Goal: Information Seeking & Learning: Learn about a topic

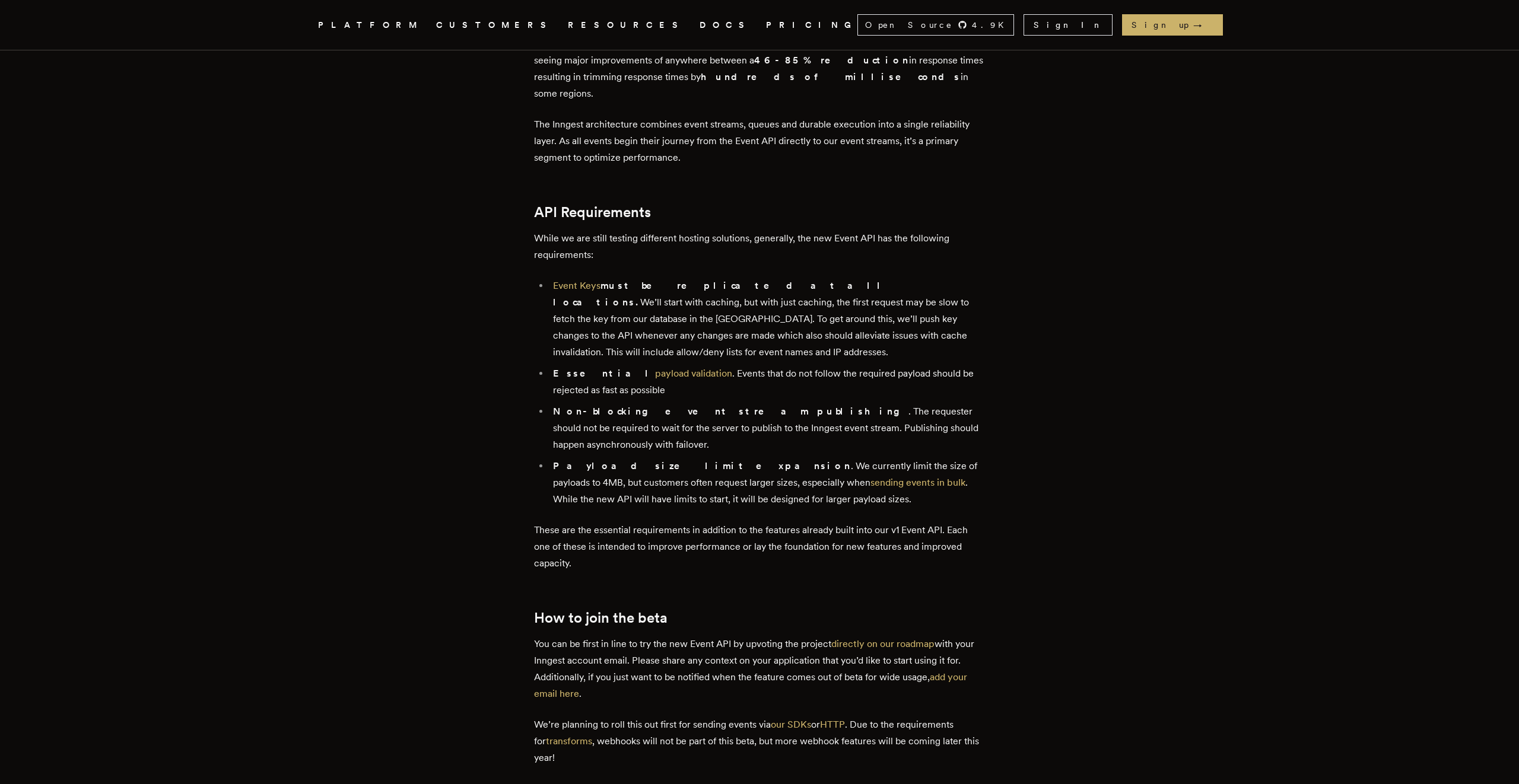
scroll to position [1087, 0]
drag, startPoint x: 597, startPoint y: 595, endPoint x: 745, endPoint y: 598, distance: 148.0
click at [744, 635] on p "You can be first in line to try the new Event API by upvoting the project direc…" at bounding box center [759, 668] width 451 height 66
click at [873, 637] on link "directly on our roadmap" at bounding box center [883, 643] width 103 height 11
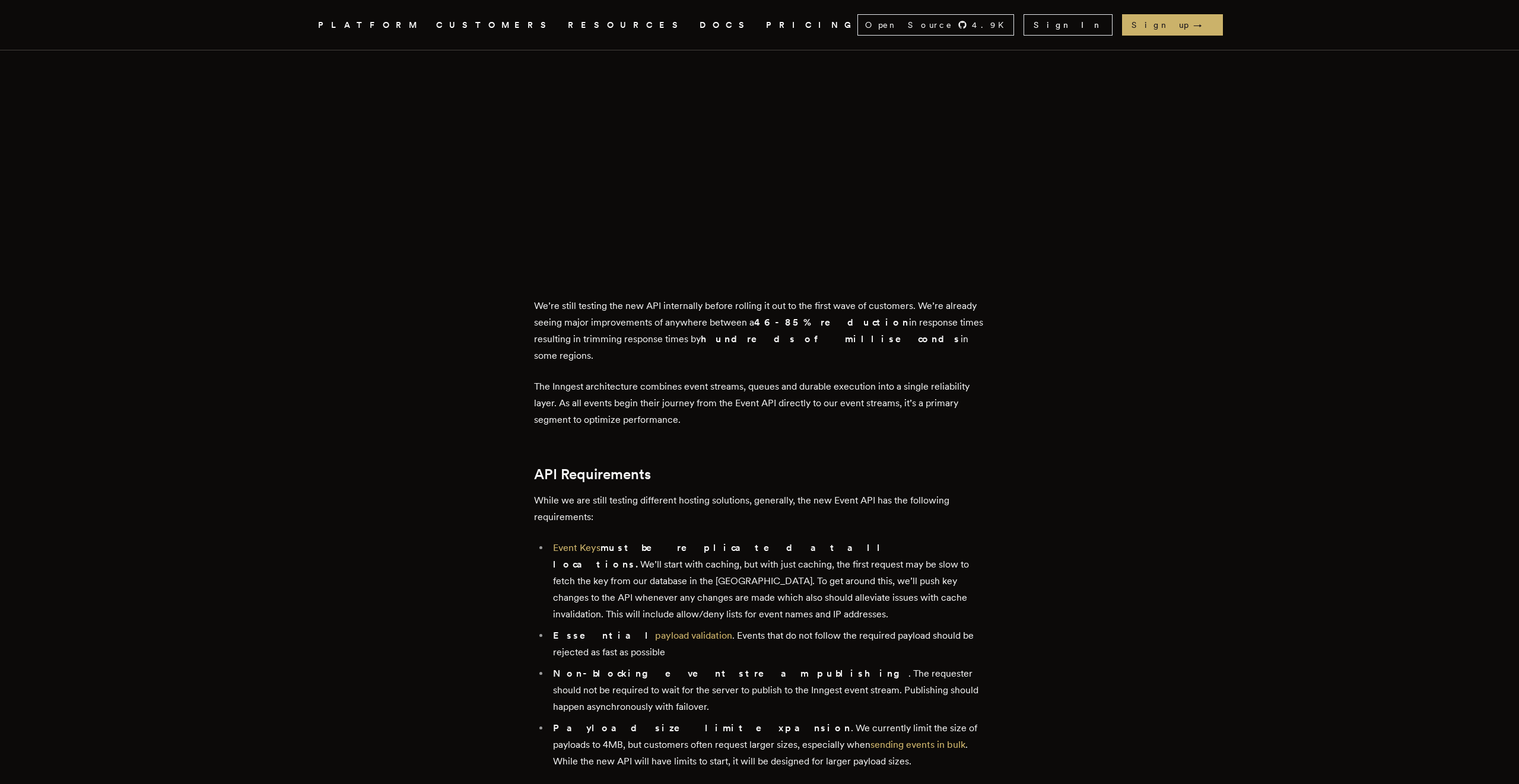
scroll to position [829, 0]
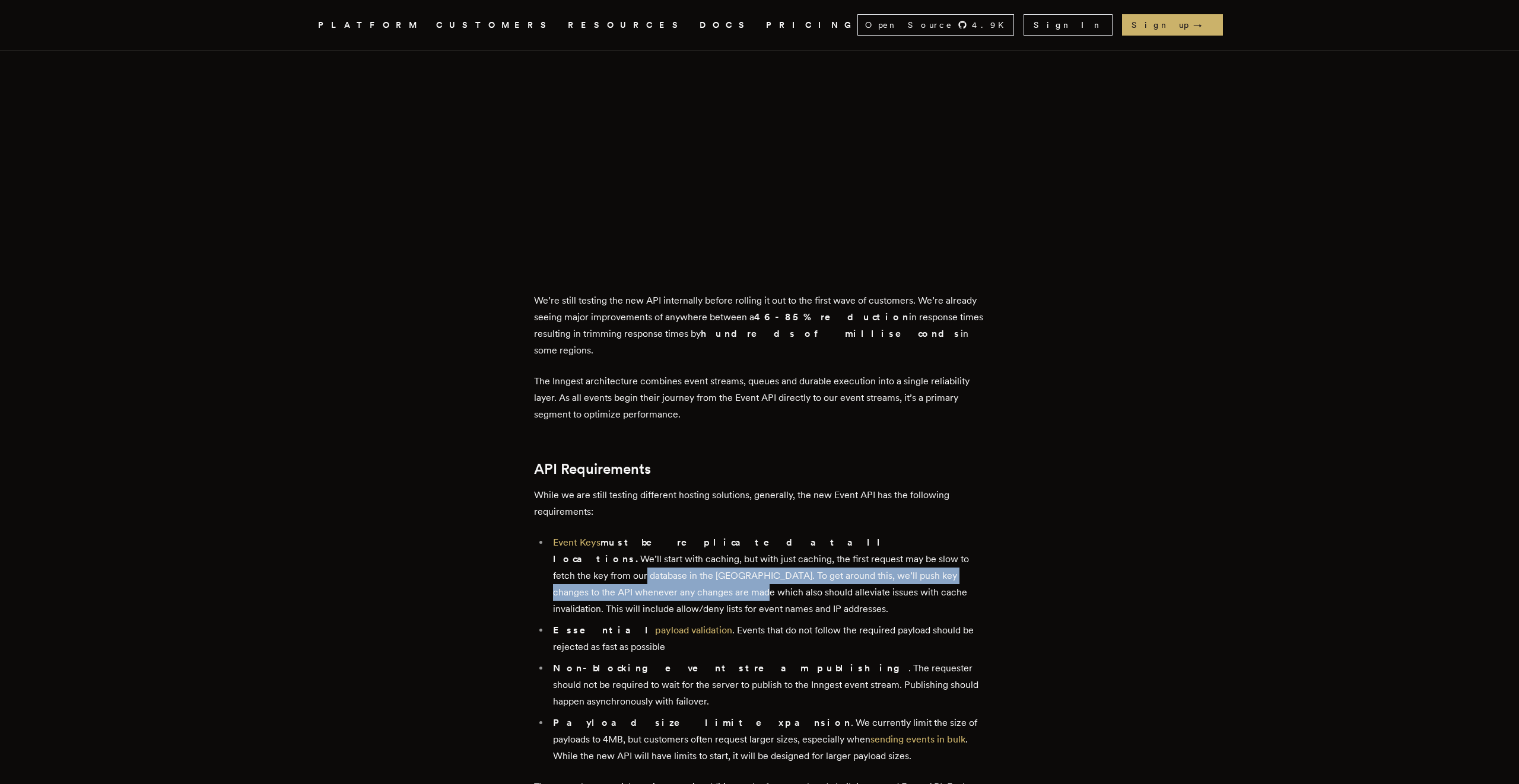
drag, startPoint x: 848, startPoint y: 565, endPoint x: 763, endPoint y: 538, distance: 89.2
click at [763, 538] on li "Event Keys must be replicated at all locations. We’ll start with caching, but w…" at bounding box center [767, 575] width 436 height 83
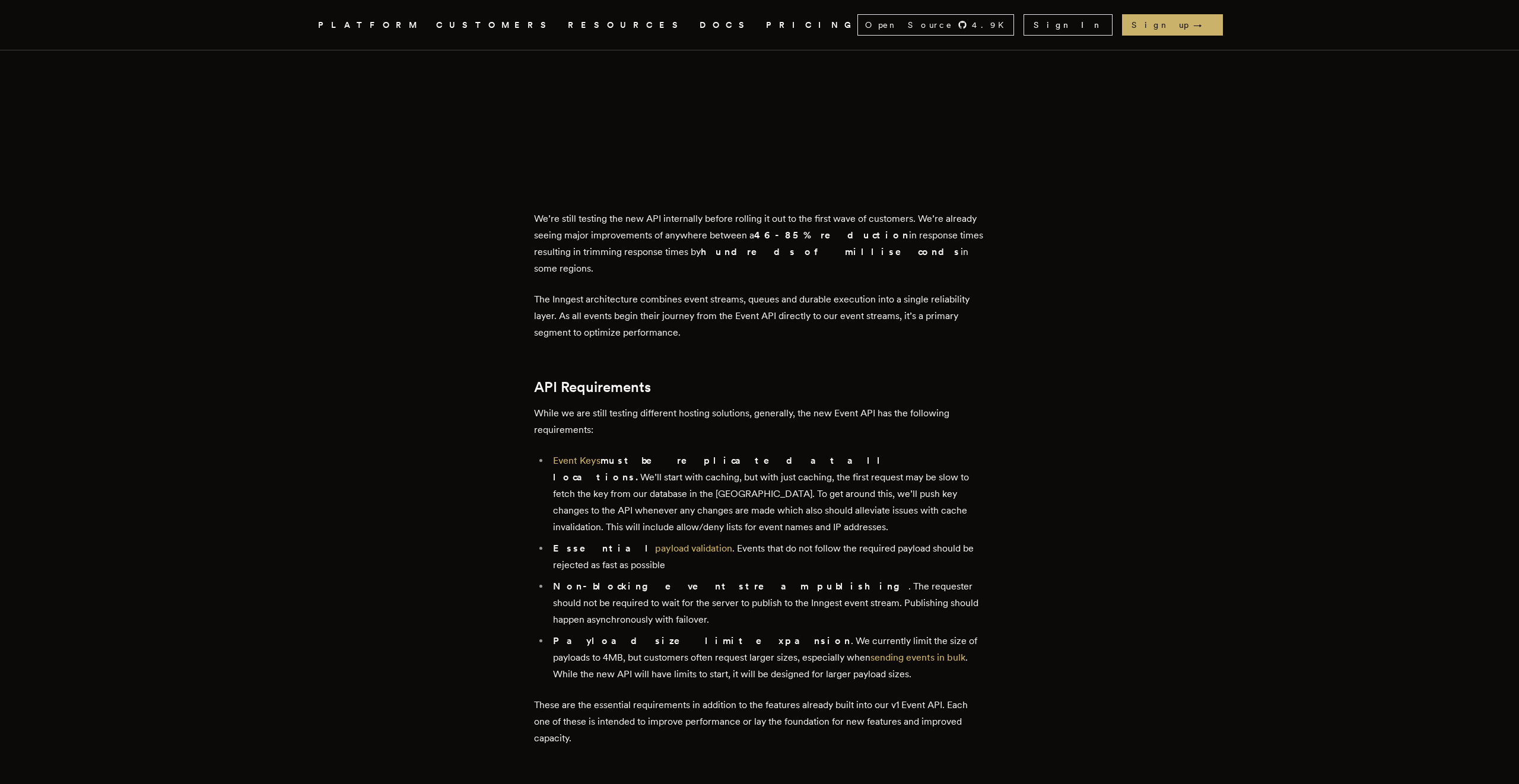
scroll to position [912, 0]
drag, startPoint x: 607, startPoint y: 594, endPoint x: 719, endPoint y: 591, distance: 112.0
click at [719, 631] on li "Payload size limit expansion . We currently limit the size of payloads to 4MB, …" at bounding box center [767, 656] width 436 height 50
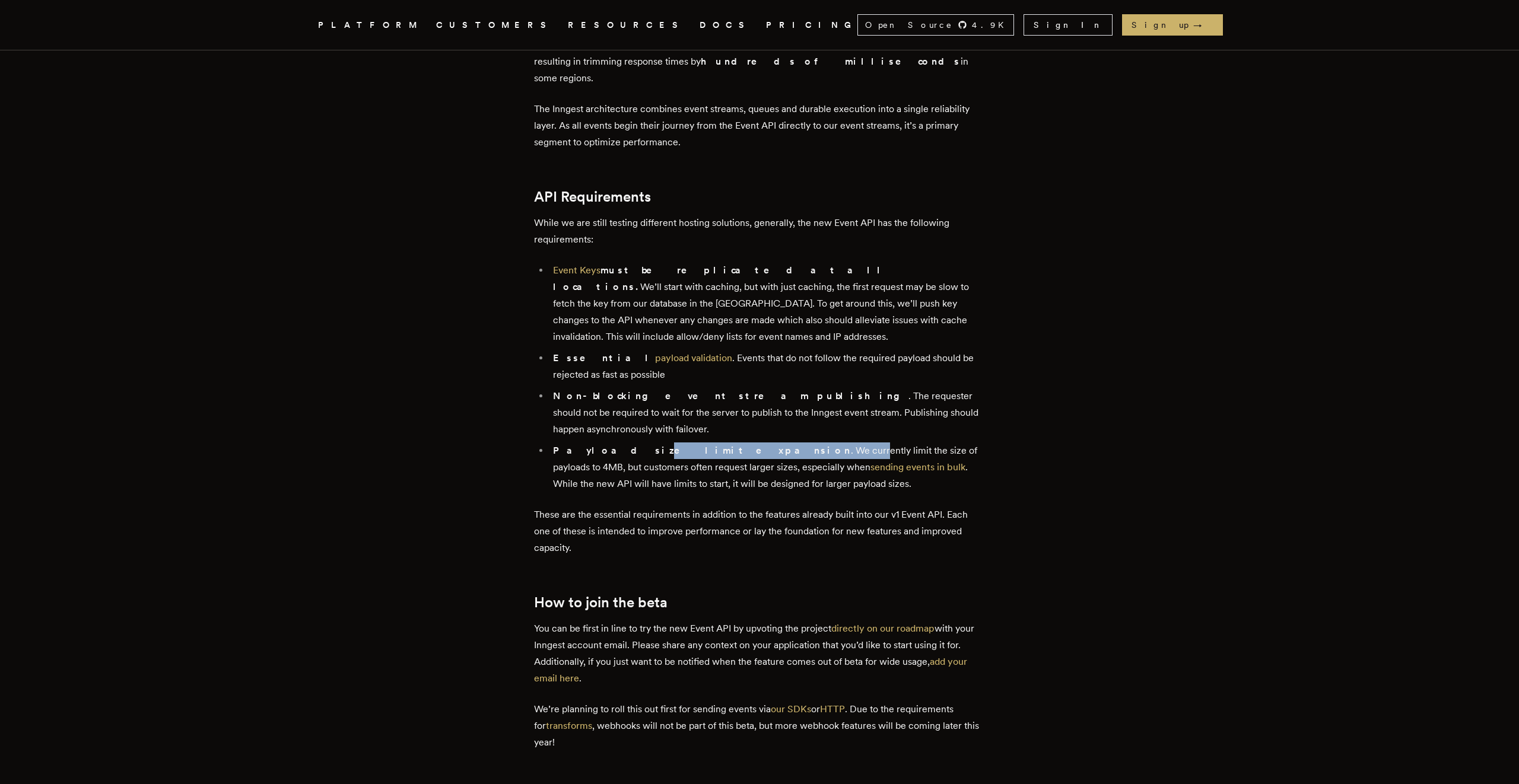
scroll to position [1103, 0]
drag, startPoint x: 593, startPoint y: 596, endPoint x: 687, endPoint y: 596, distance: 94.0
click at [687, 619] on p "You can be first in line to try the new Event API by upvoting the project direc…" at bounding box center [759, 652] width 451 height 66
drag, startPoint x: 615, startPoint y: 595, endPoint x: 773, endPoint y: 599, distance: 158.1
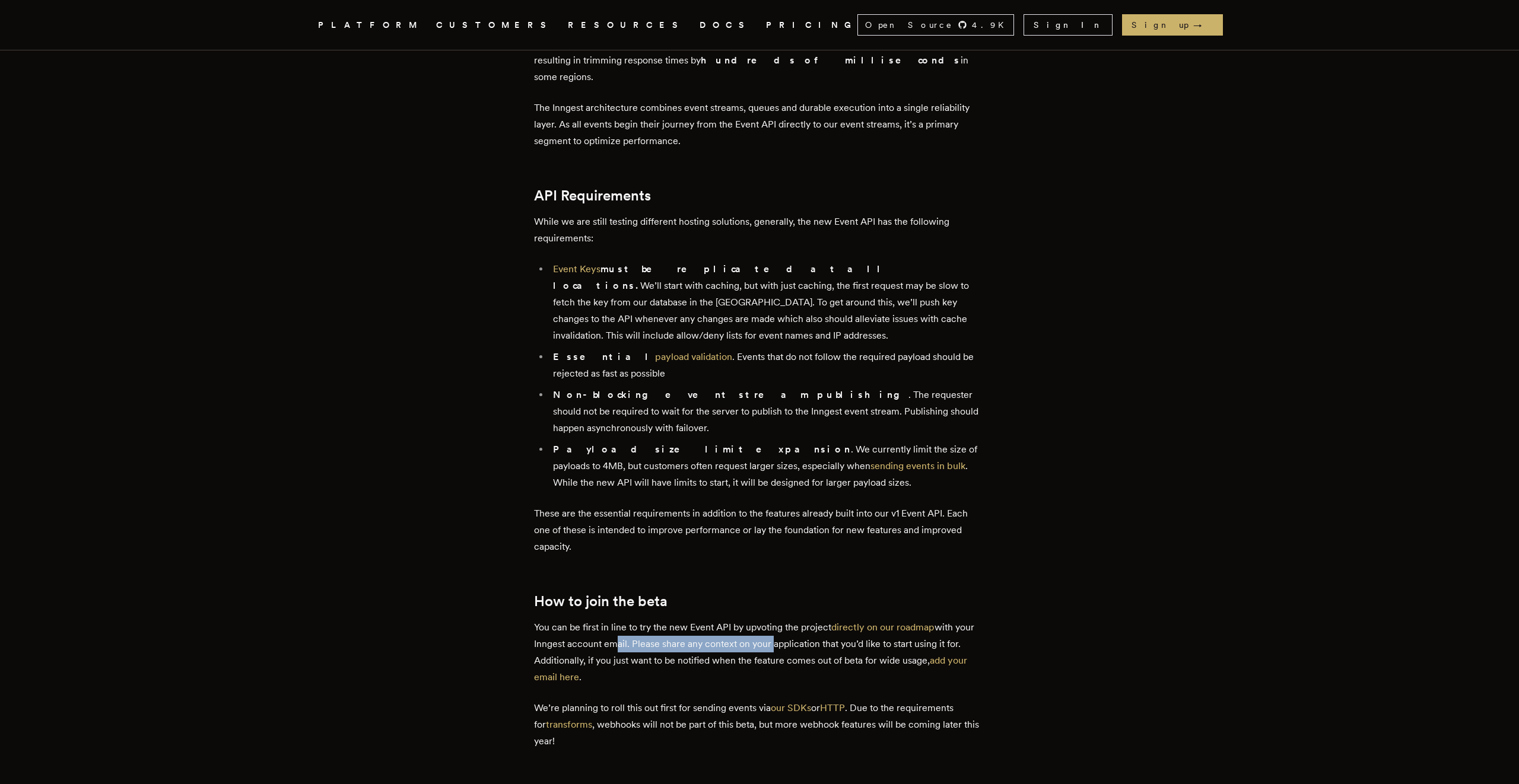
click at [773, 619] on p "You can be first in line to try the new Event API by upvoting the project direc…" at bounding box center [759, 652] width 451 height 66
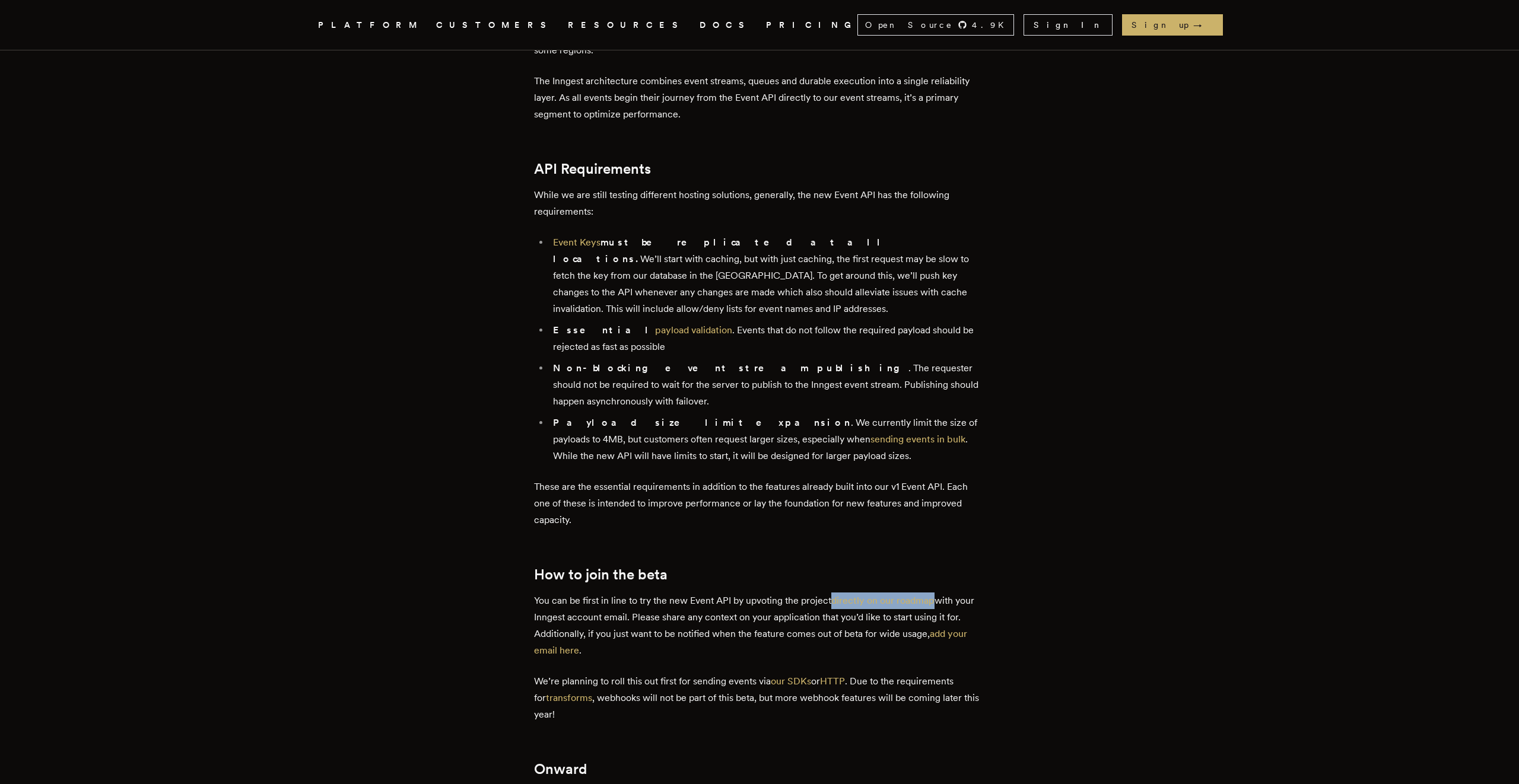
scroll to position [1132, 0]
click at [945, 625] on link "add your email here" at bounding box center [750, 639] width 433 height 28
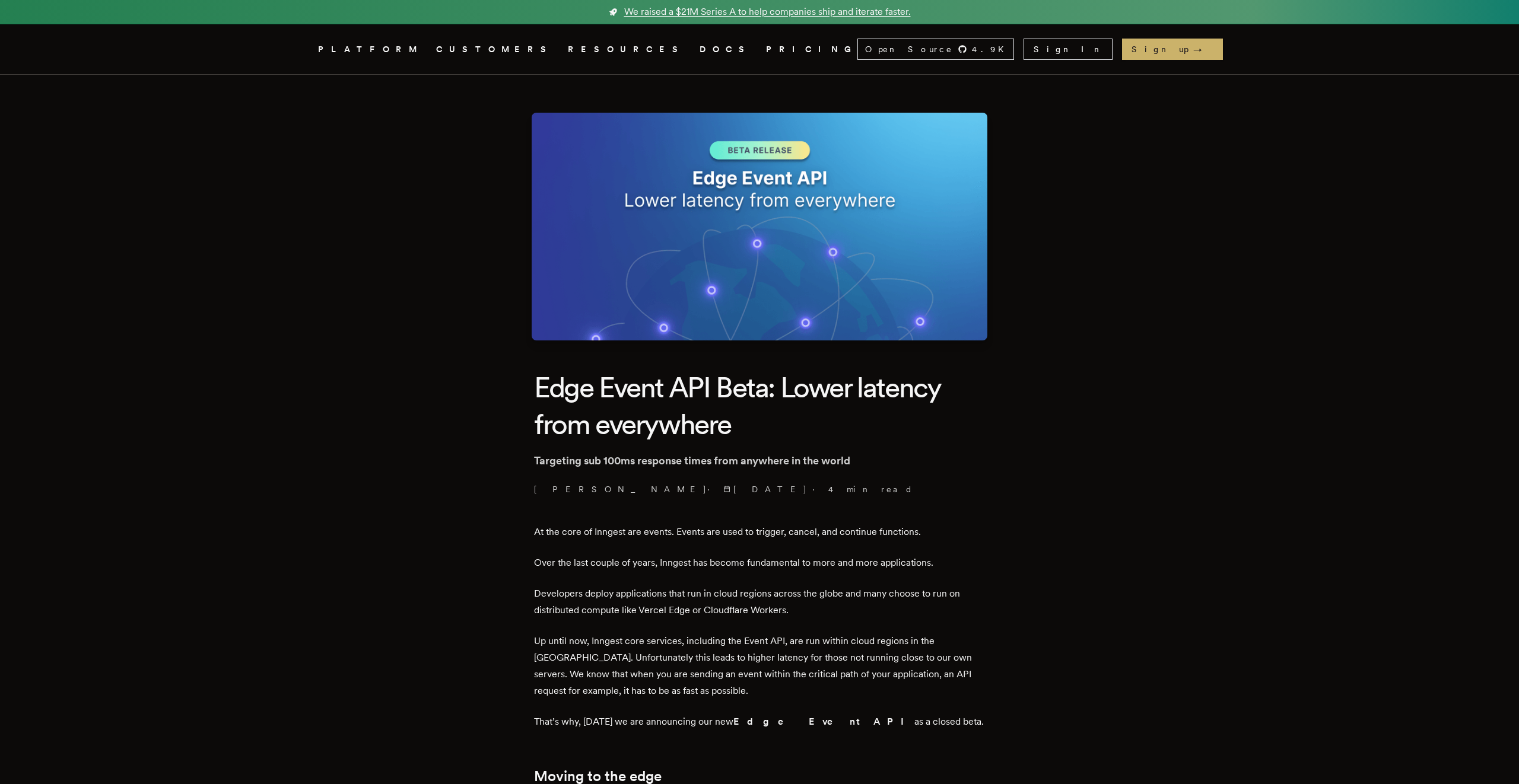
click at [770, 8] on span "We raised a $21M Series A to help companies ship and iterate faster." at bounding box center [767, 11] width 287 height 14
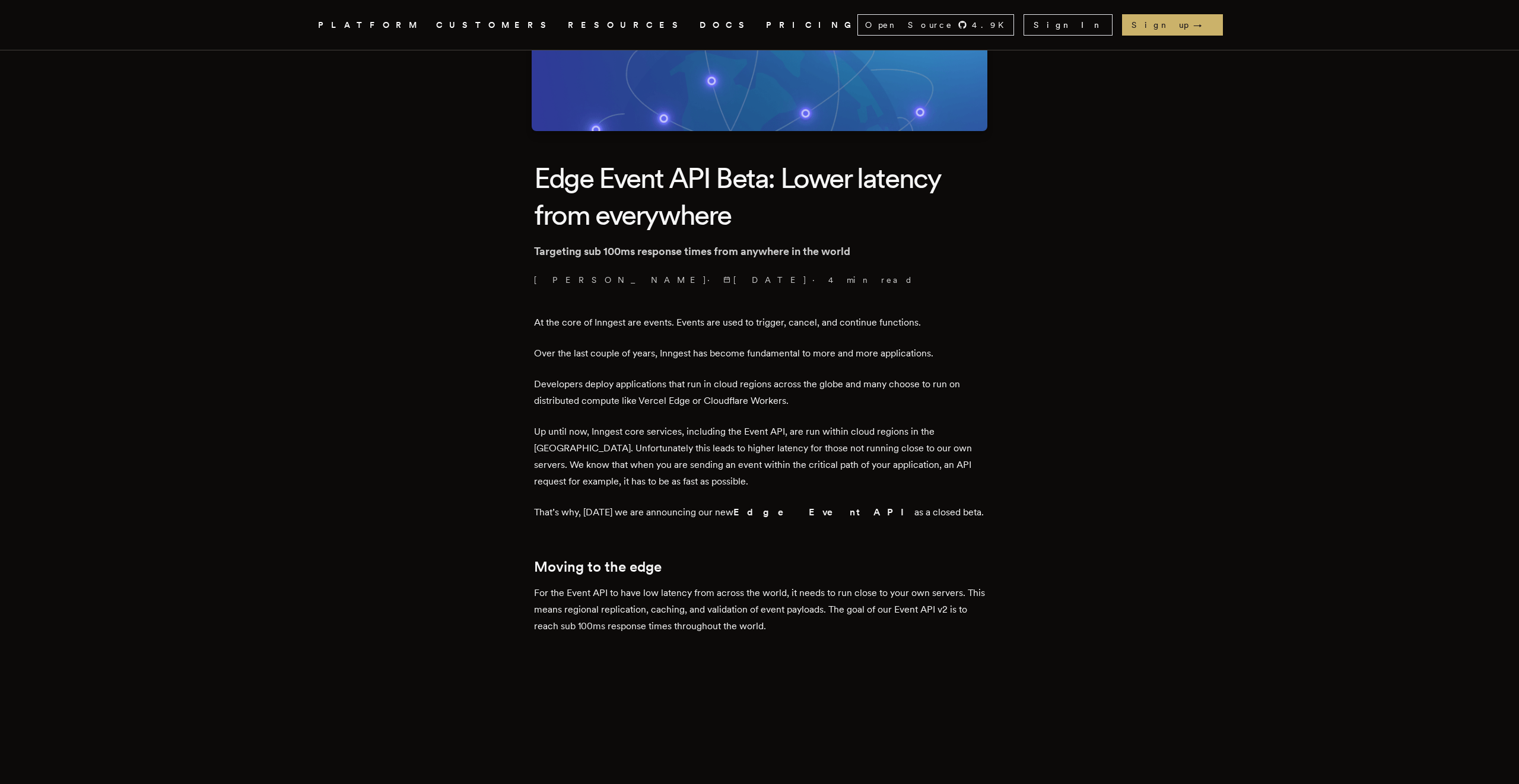
scroll to position [215, 0]
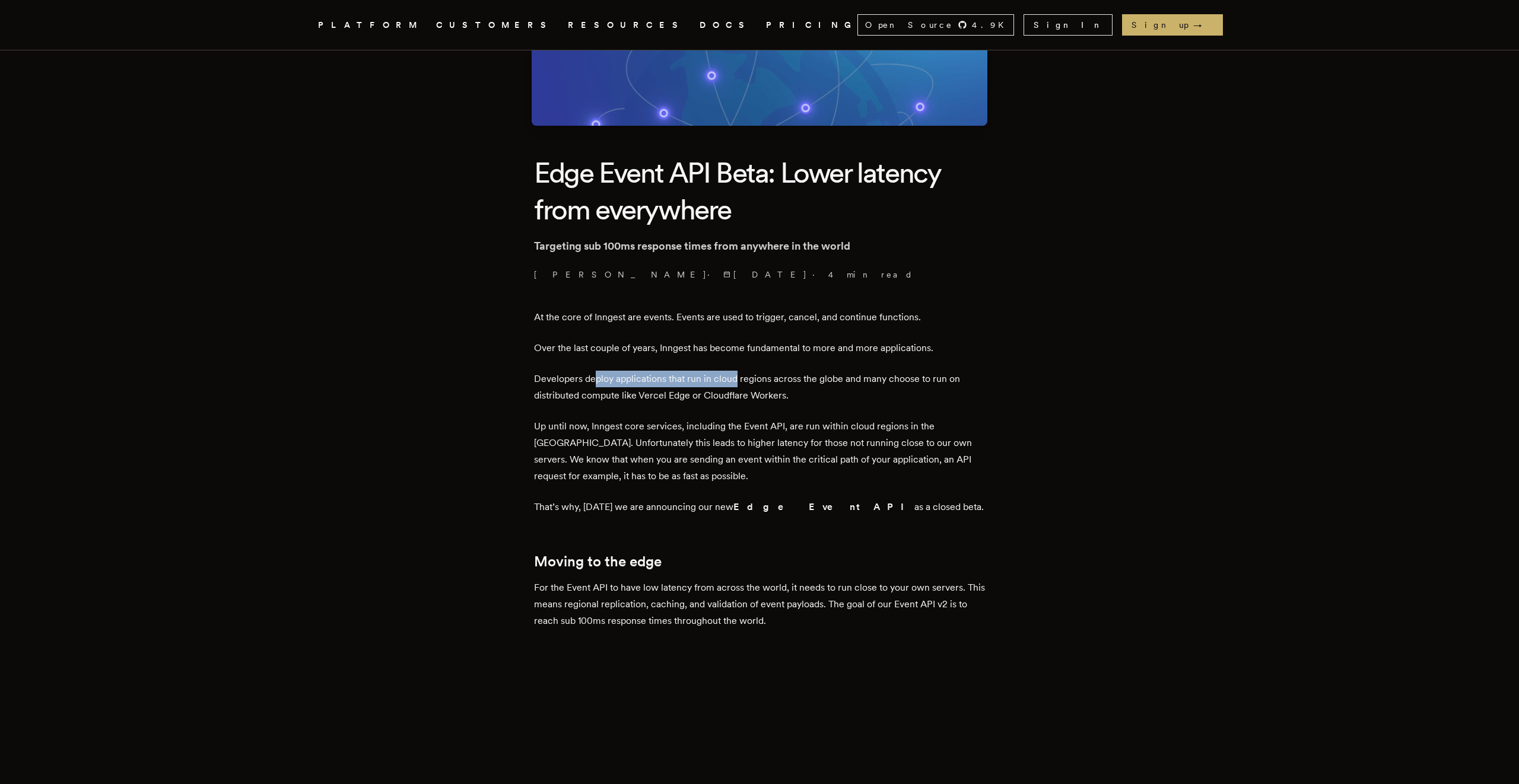
drag, startPoint x: 602, startPoint y: 372, endPoint x: 742, endPoint y: 380, distance: 140.2
click at [742, 380] on p "Developers deploy applications that run in cloud regions across the globe and m…" at bounding box center [759, 387] width 451 height 33
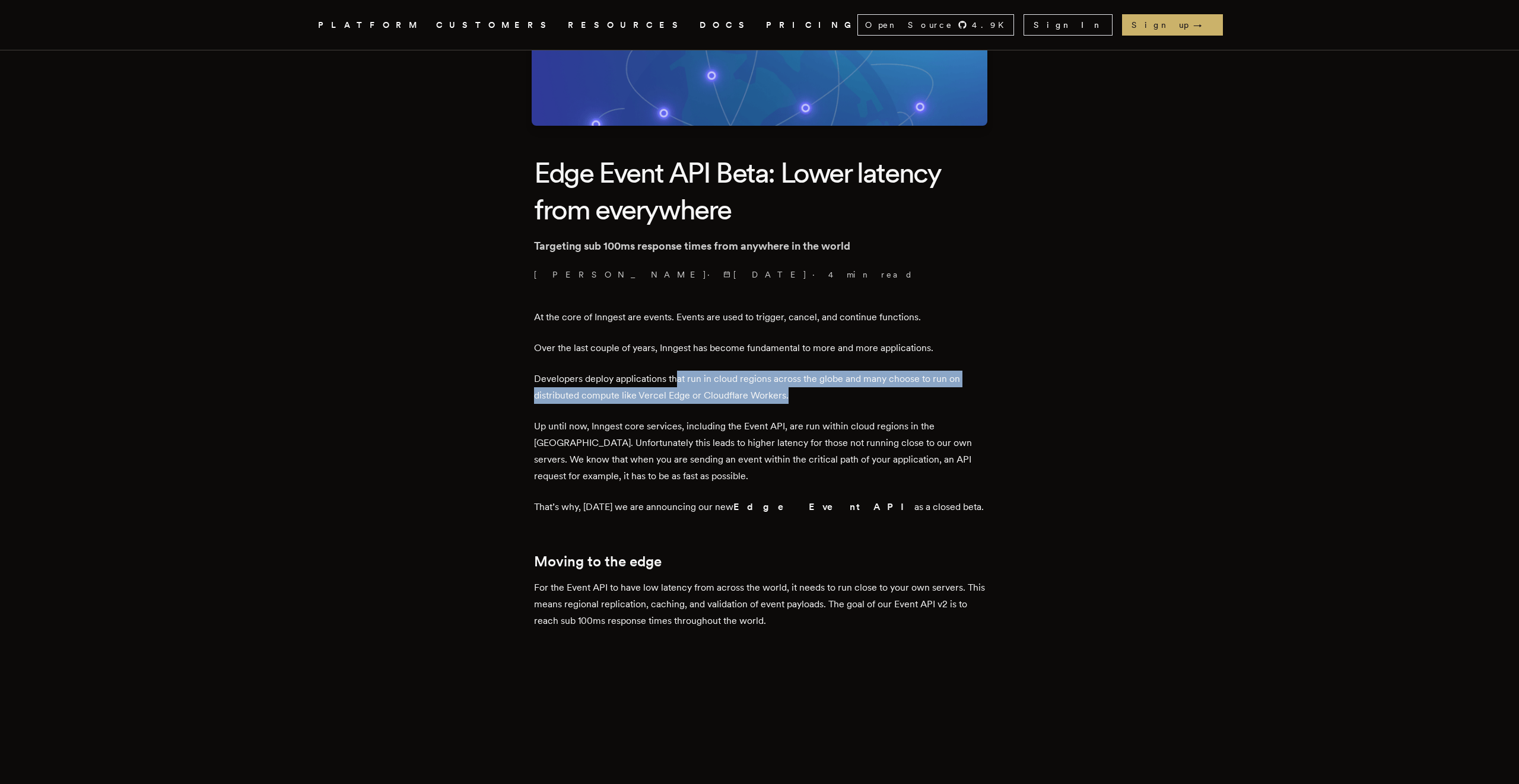
drag, startPoint x: 796, startPoint y: 395, endPoint x: 683, endPoint y: 380, distance: 114.0
click at [683, 380] on p "Developers deploy applications that run in cloud regions across the globe and m…" at bounding box center [759, 387] width 451 height 33
drag, startPoint x: 600, startPoint y: 398, endPoint x: 714, endPoint y: 406, distance: 114.3
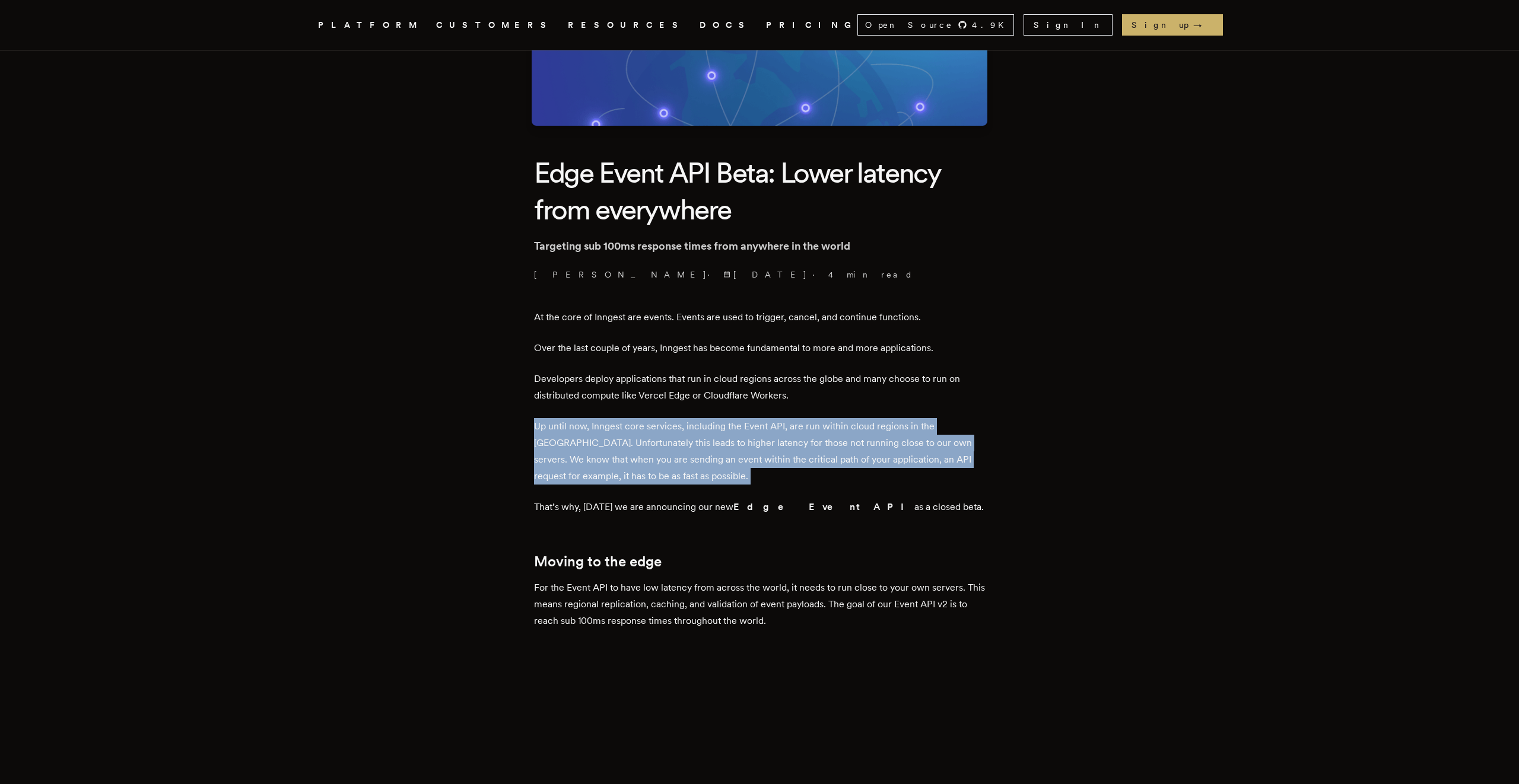
drag, startPoint x: 685, startPoint y: 490, endPoint x: 637, endPoint y: 416, distance: 88.2
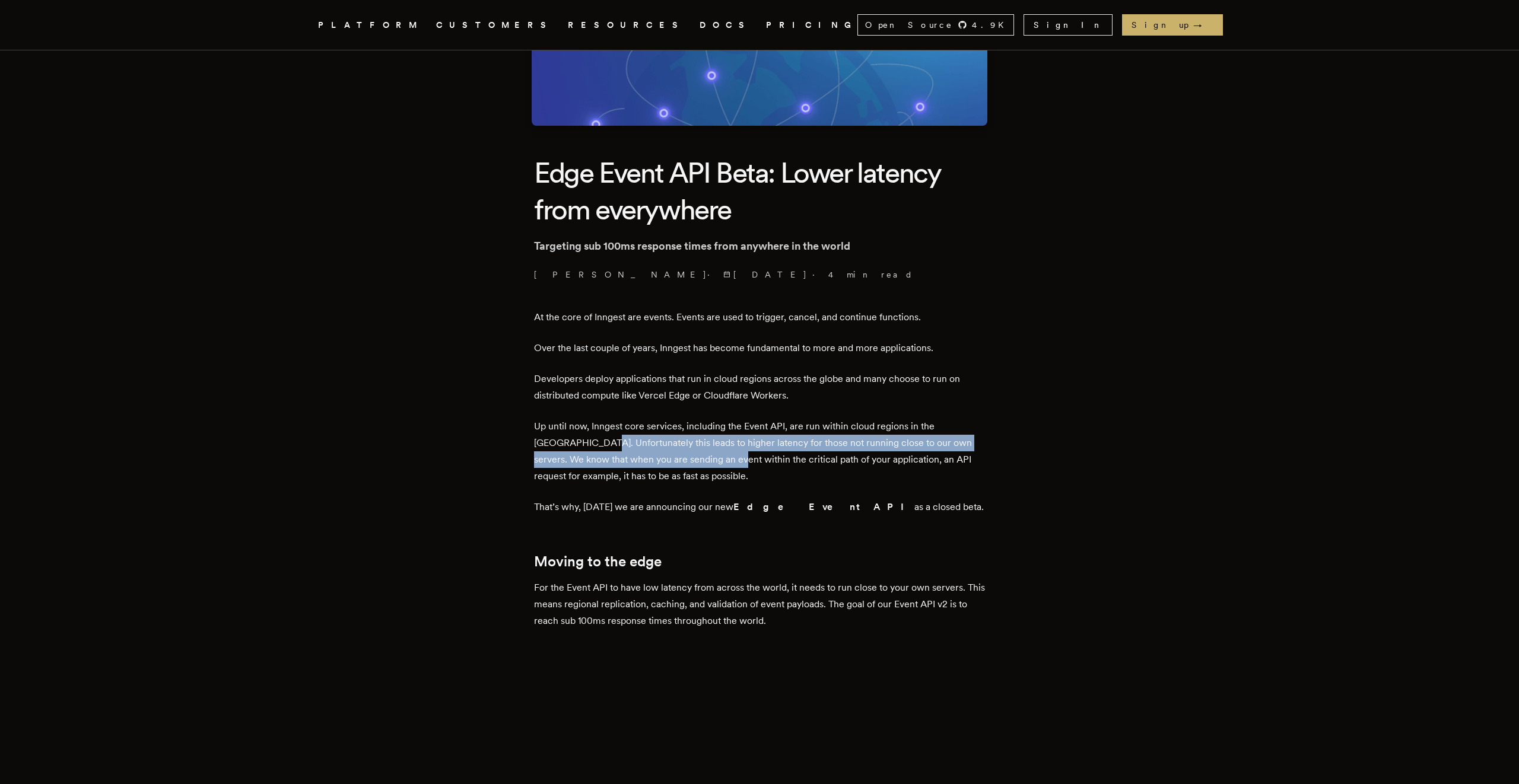
drag, startPoint x: 586, startPoint y: 445, endPoint x: 716, endPoint y: 460, distance: 130.9
click at [716, 461] on p "Up until now, Inngest core services, including the Event API, are run within cl…" at bounding box center [759, 451] width 451 height 66
click at [716, 460] on p "Up until now, Inngest core services, including the Event API, are run within cl…" at bounding box center [759, 451] width 451 height 66
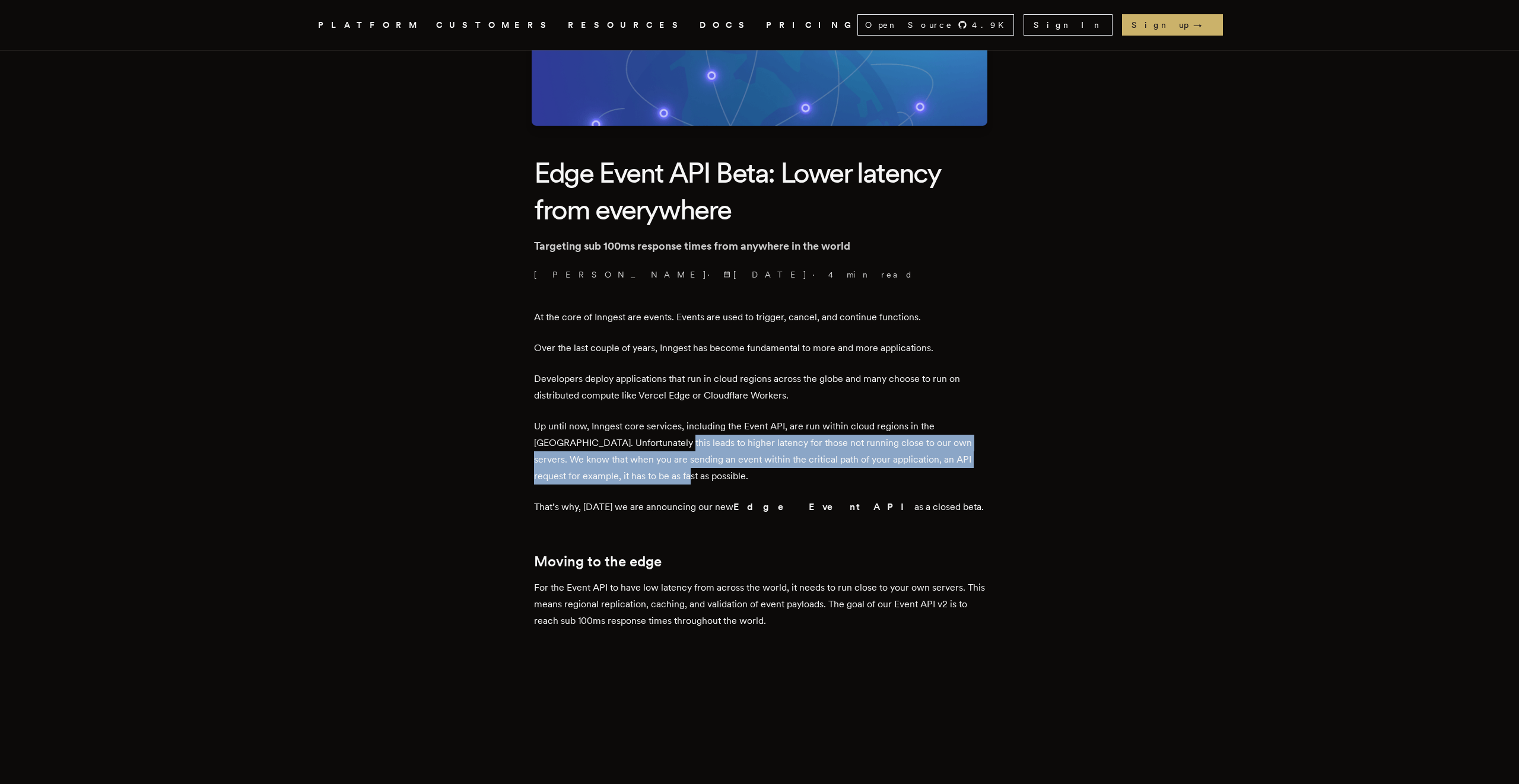
drag, startPoint x: 667, startPoint y: 481, endPoint x: 653, endPoint y: 447, distance: 36.8
click at [653, 447] on p "Up until now, Inngest core services, including the Event API, are run within cl…" at bounding box center [759, 451] width 451 height 66
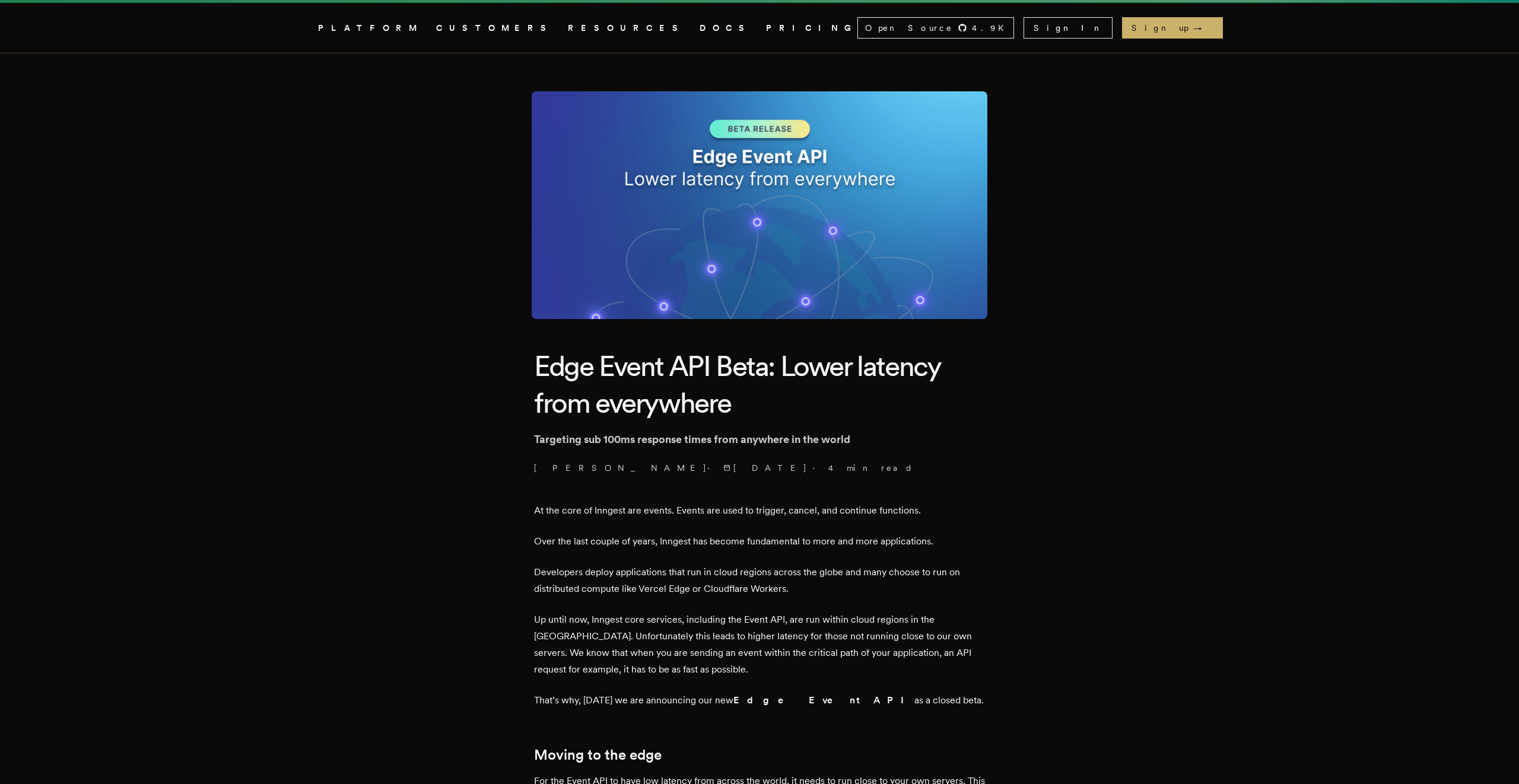
scroll to position [0, 0]
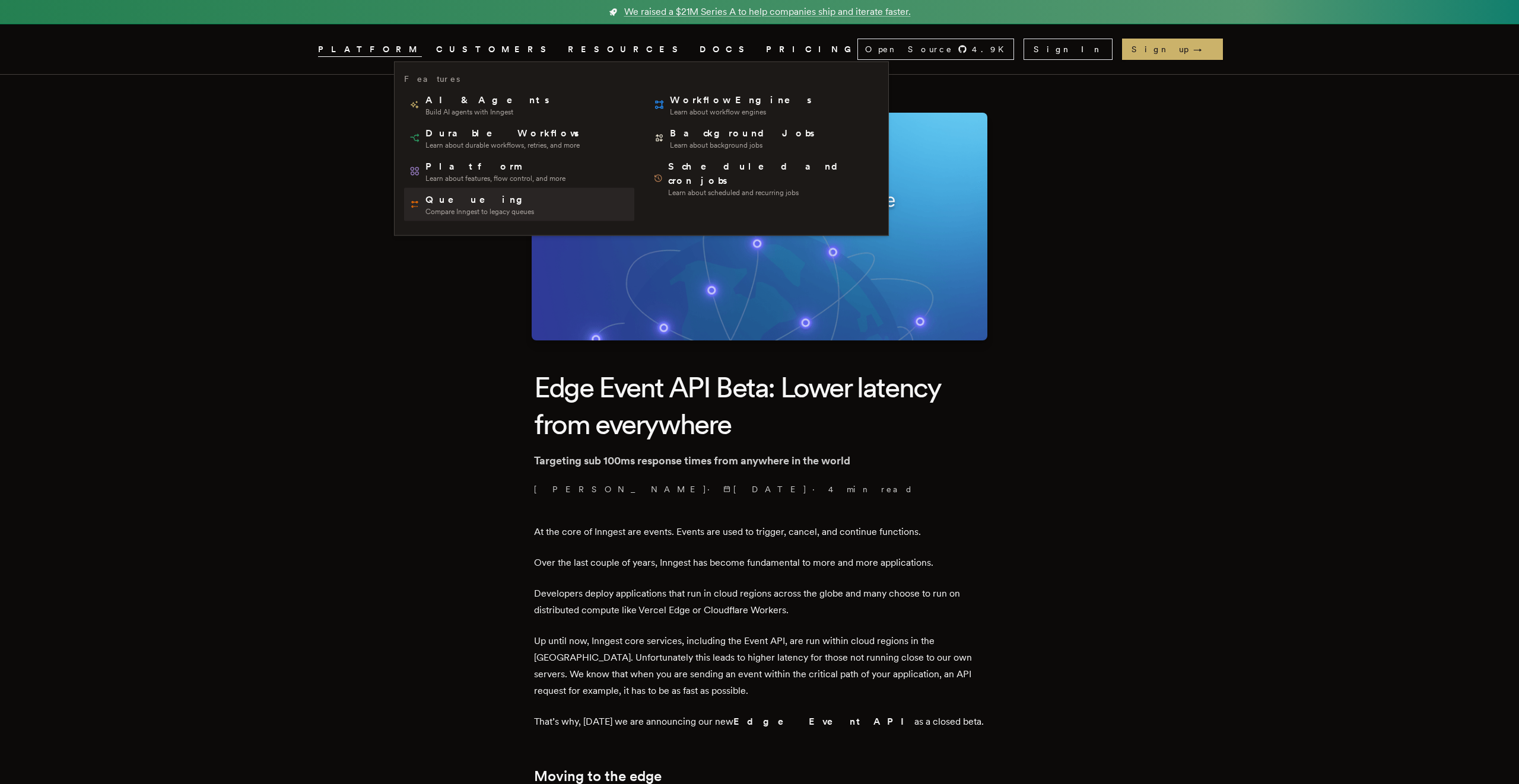
click at [464, 199] on span "Queueing" at bounding box center [480, 200] width 109 height 14
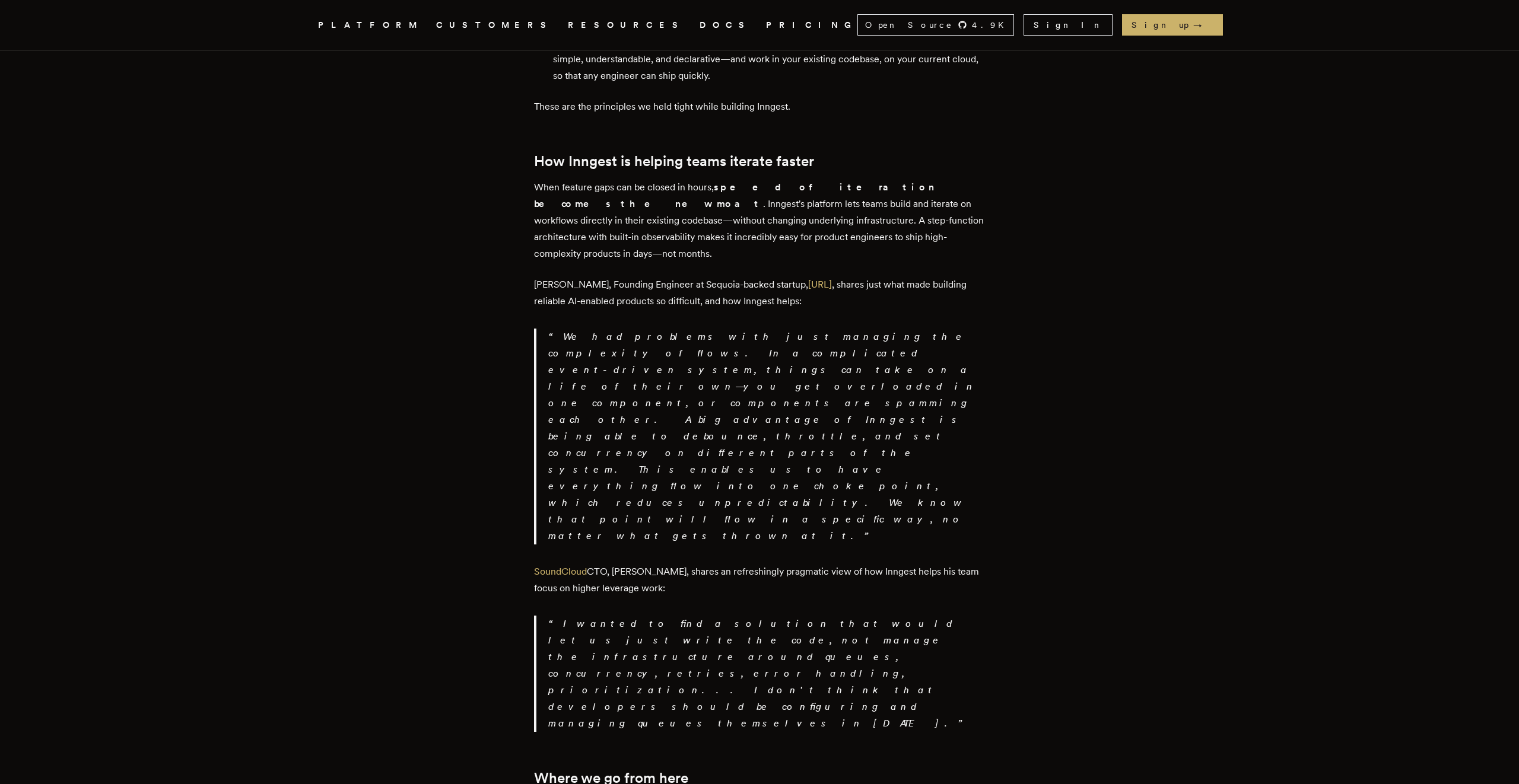
scroll to position [1883, 0]
